Goal: Information Seeking & Learning: Check status

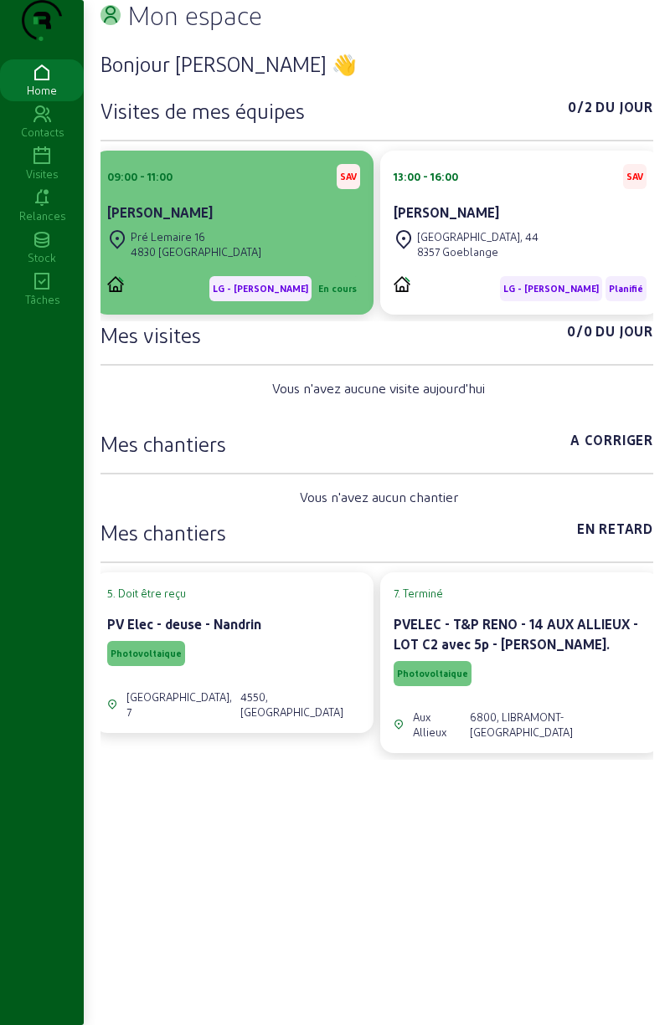
click at [290, 262] on div "[STREET_ADDRESS]" at bounding box center [233, 244] width 253 height 37
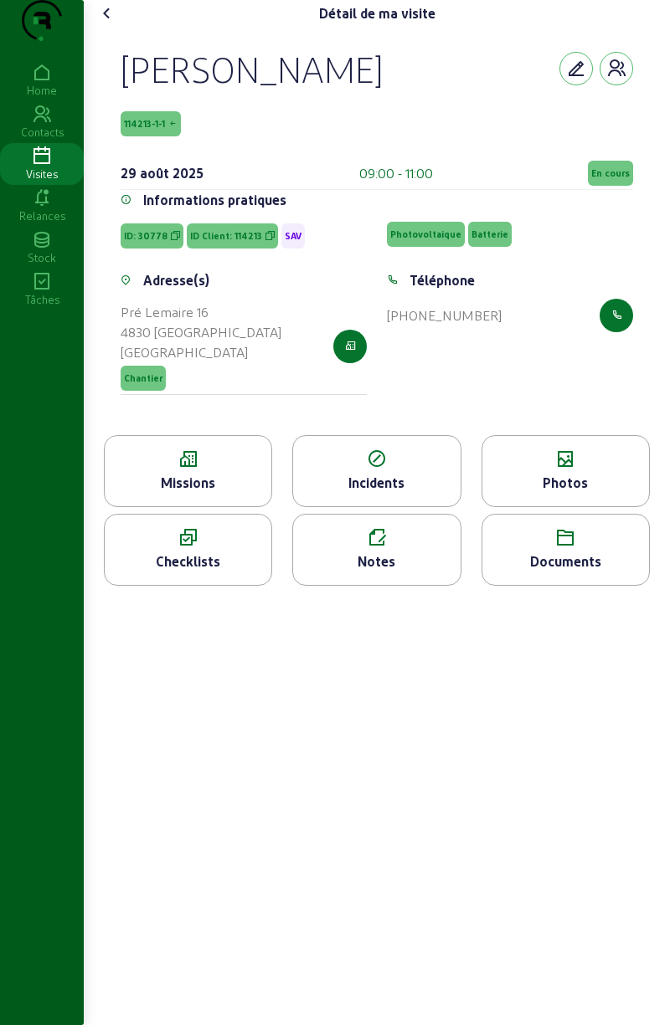
click at [229, 493] on div "Missions" at bounding box center [188, 483] width 167 height 20
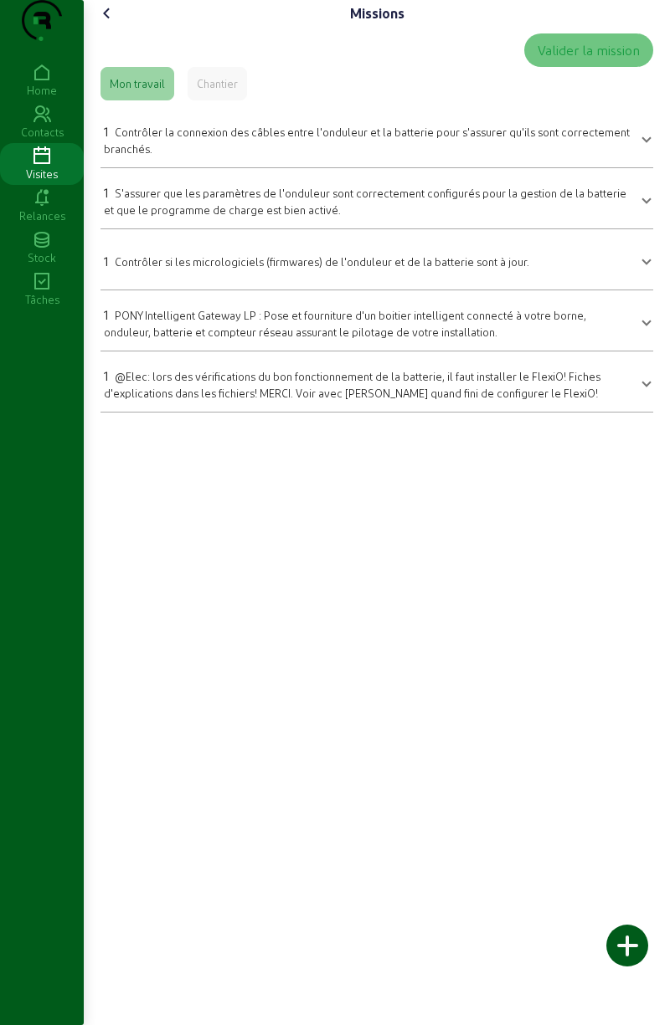
click at [121, 27] on cam-font-icon at bounding box center [107, 13] width 27 height 27
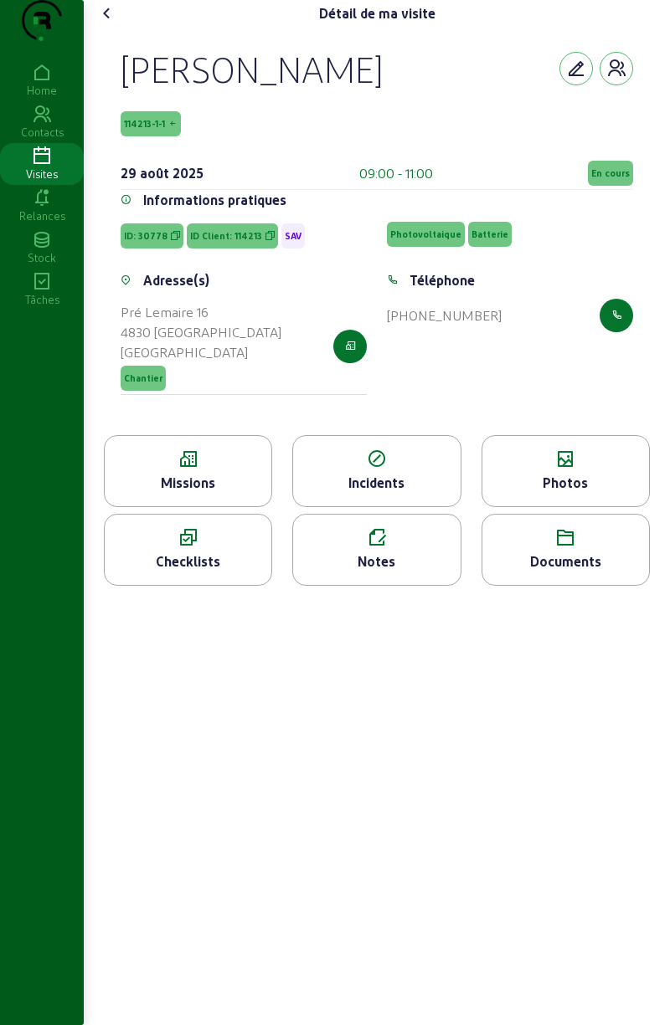
click at [380, 507] on div "Incidents" at bounding box center [376, 471] width 168 height 72
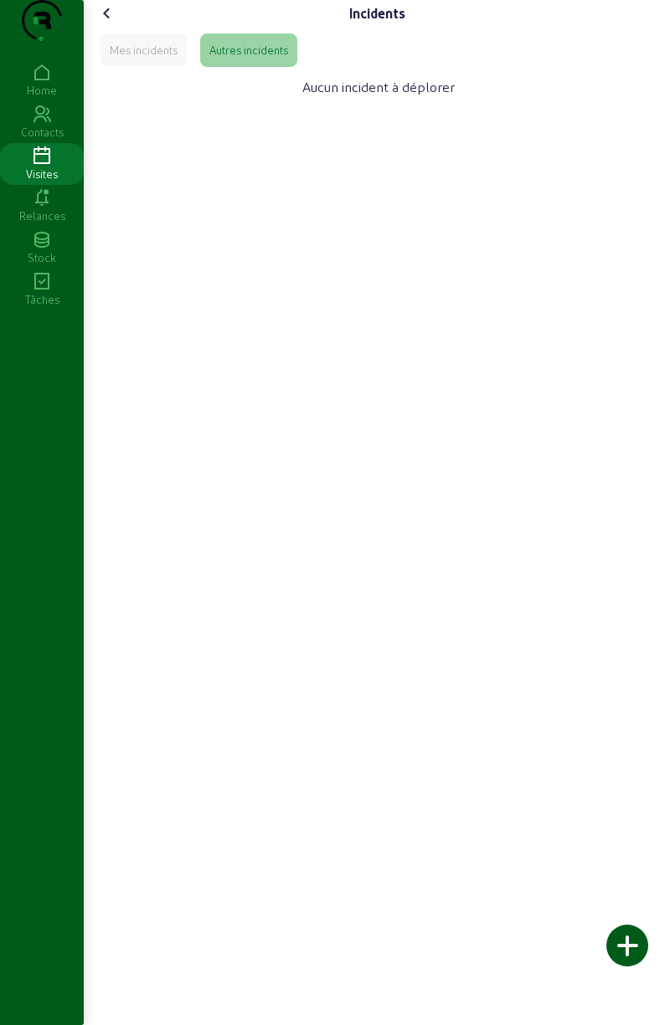
click at [111, 23] on icon at bounding box center [107, 13] width 20 height 20
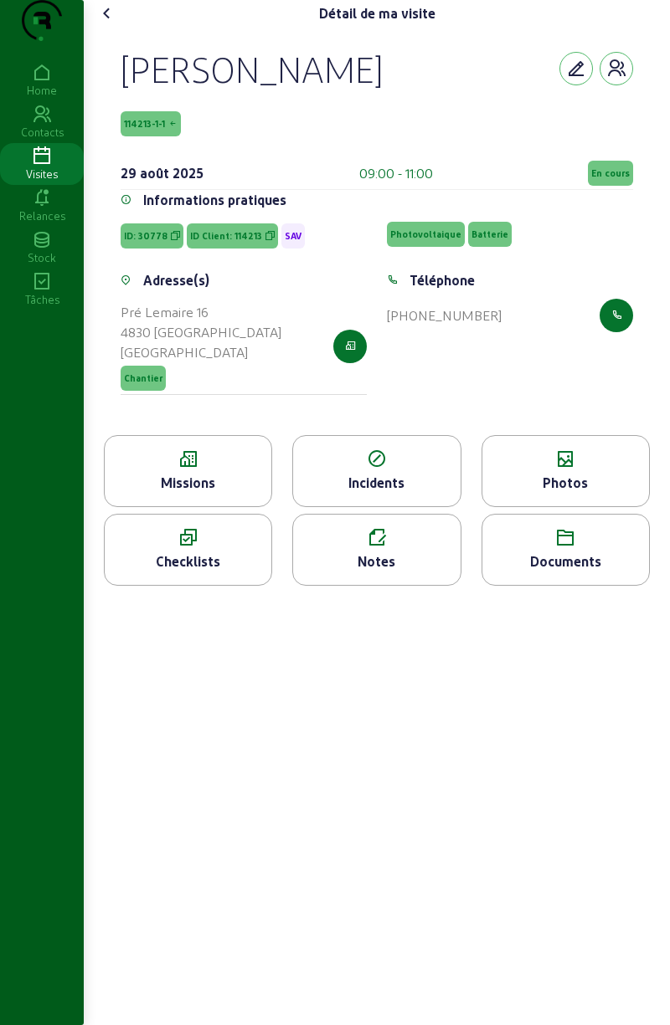
click at [367, 548] on icon at bounding box center [376, 538] width 167 height 20
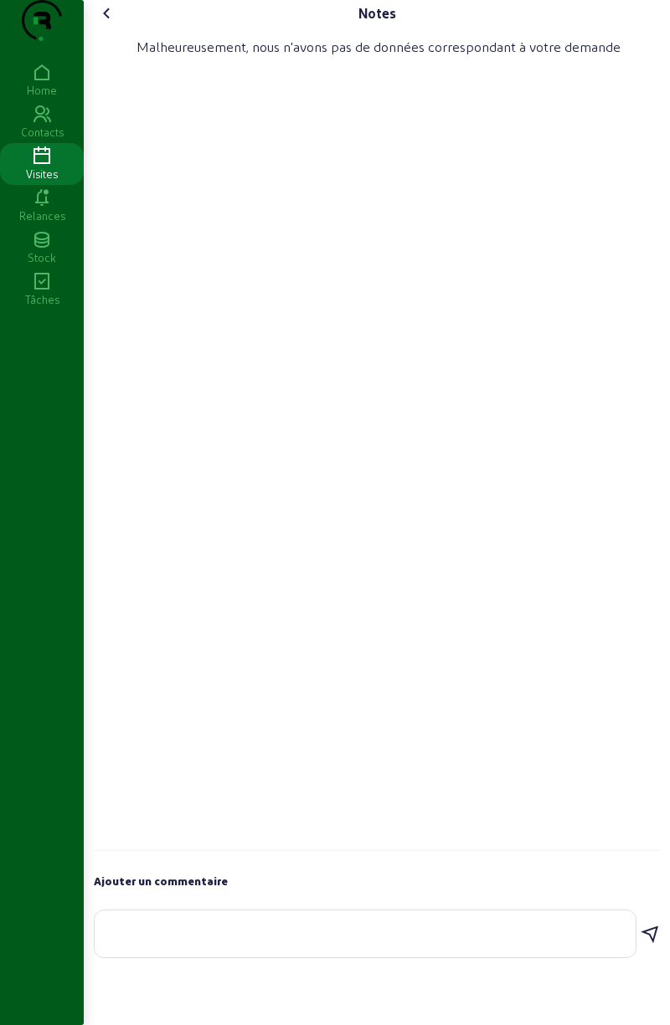
click at [111, 23] on icon at bounding box center [107, 13] width 20 height 20
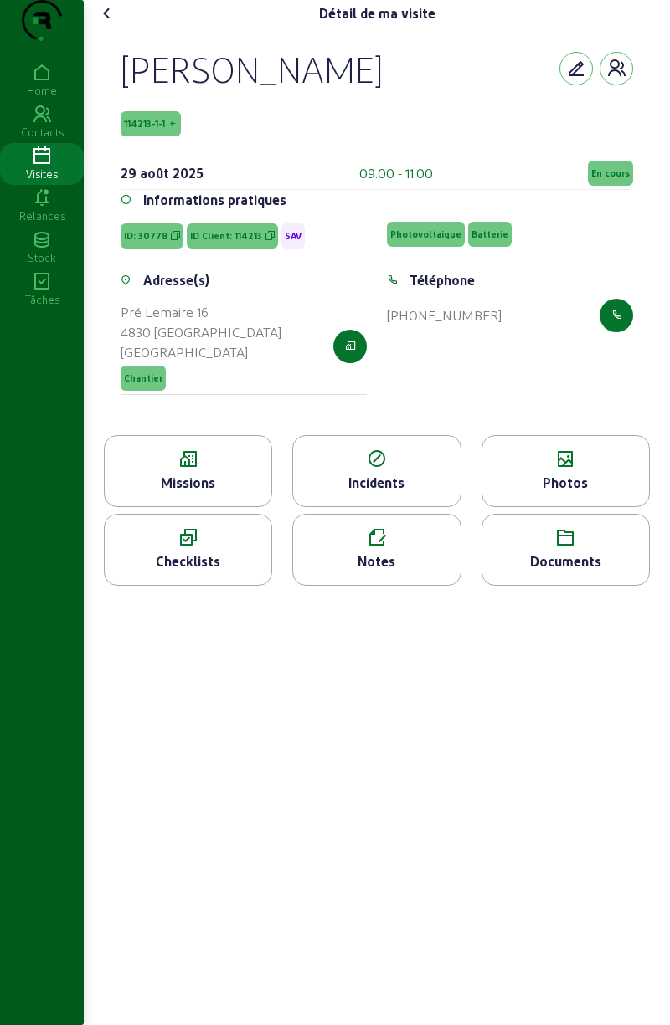
click at [552, 507] on div "Photos" at bounding box center [565, 471] width 168 height 72
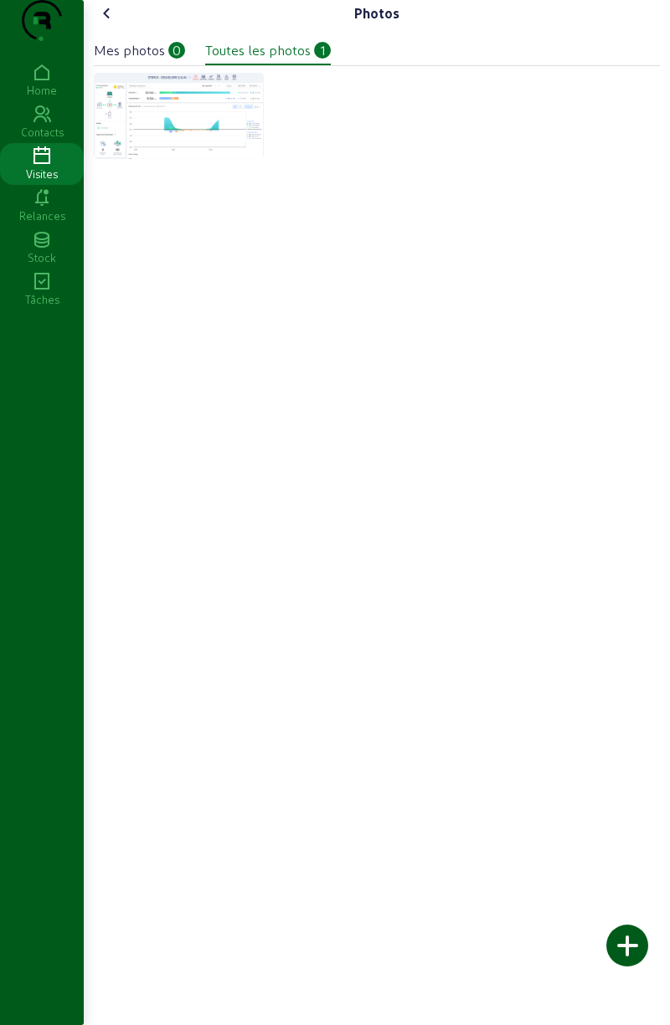
click at [236, 140] on img at bounding box center [179, 116] width 170 height 86
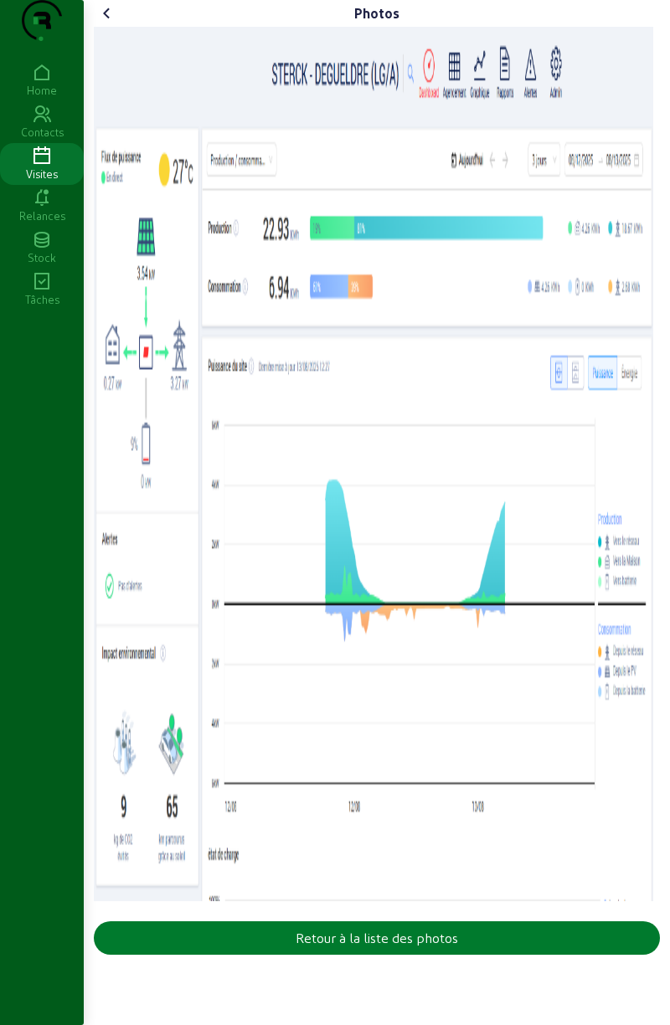
click at [461, 955] on button "Retour à la liste des photos" at bounding box center [377, 937] width 566 height 33
